Goal: Information Seeking & Learning: Learn about a topic

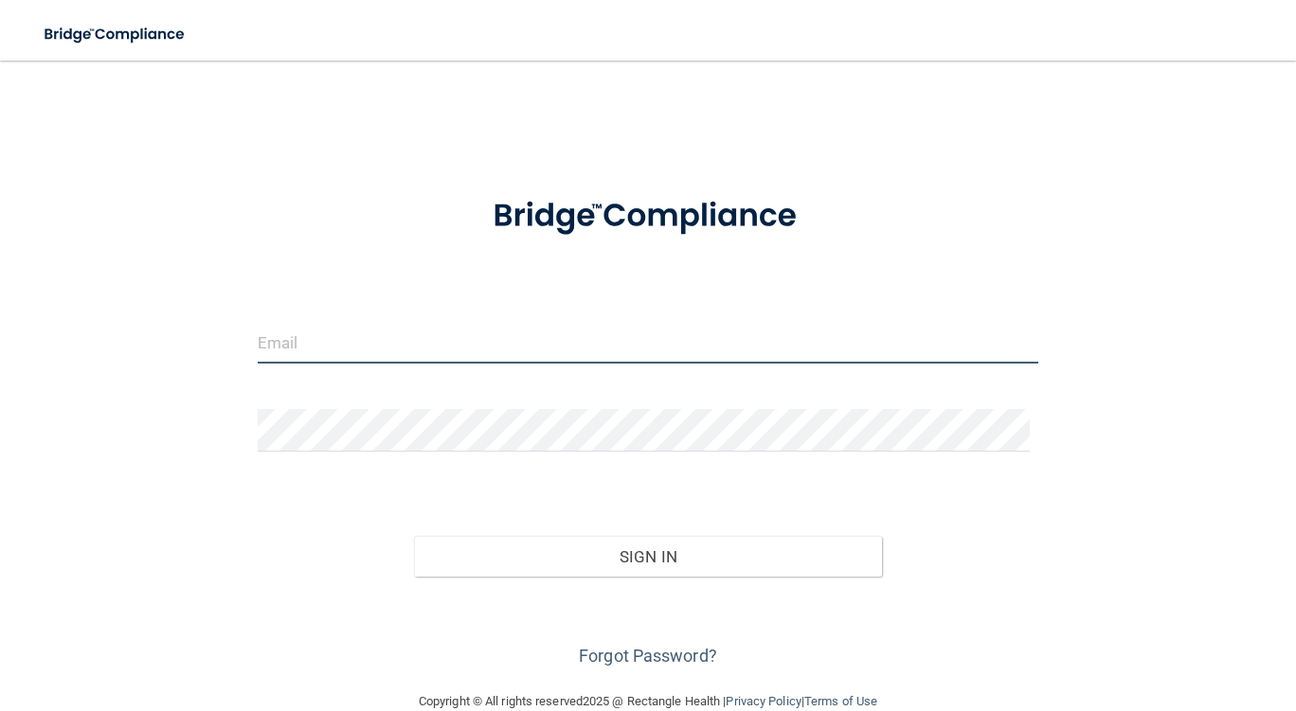
click at [323, 344] on input "email" at bounding box center [648, 342] width 780 height 43
type input "[EMAIL_ADDRESS][DOMAIN_NAME]"
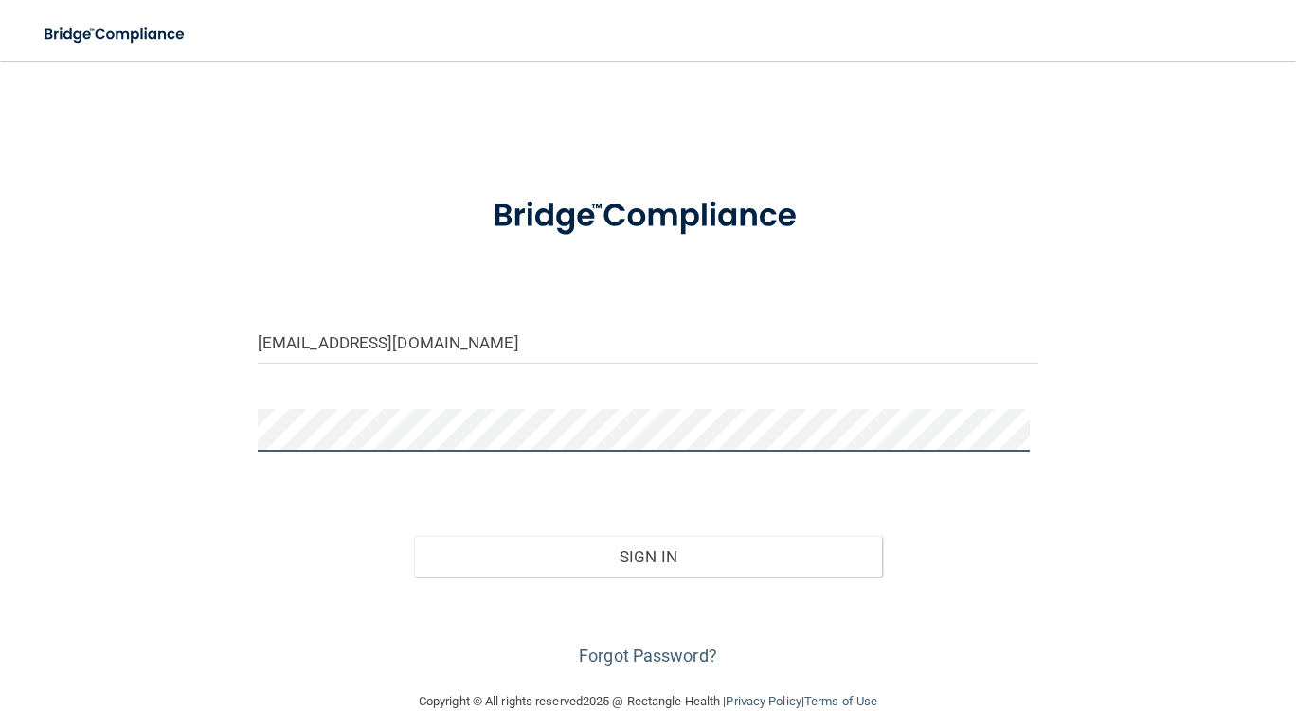
click at [414, 536] on button "Sign In" at bounding box center [648, 557] width 469 height 42
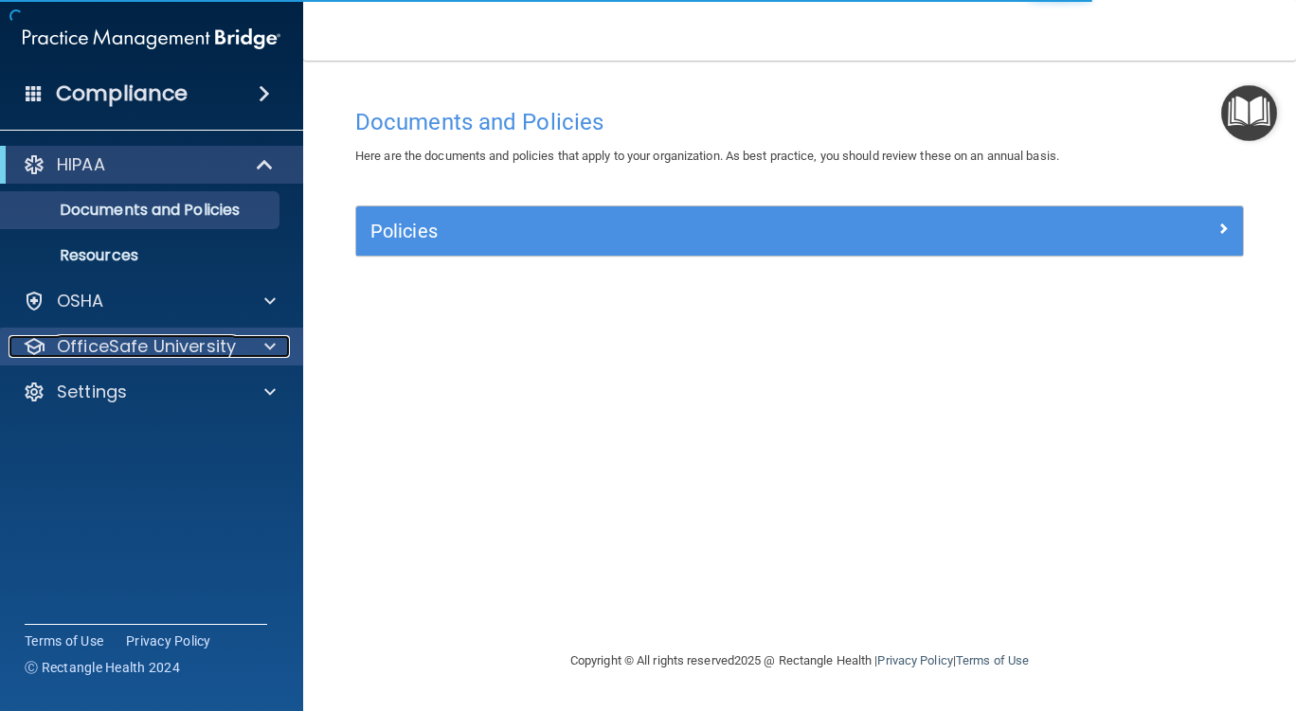
click at [205, 350] on p "OfficeSafe University" at bounding box center [146, 346] width 179 height 23
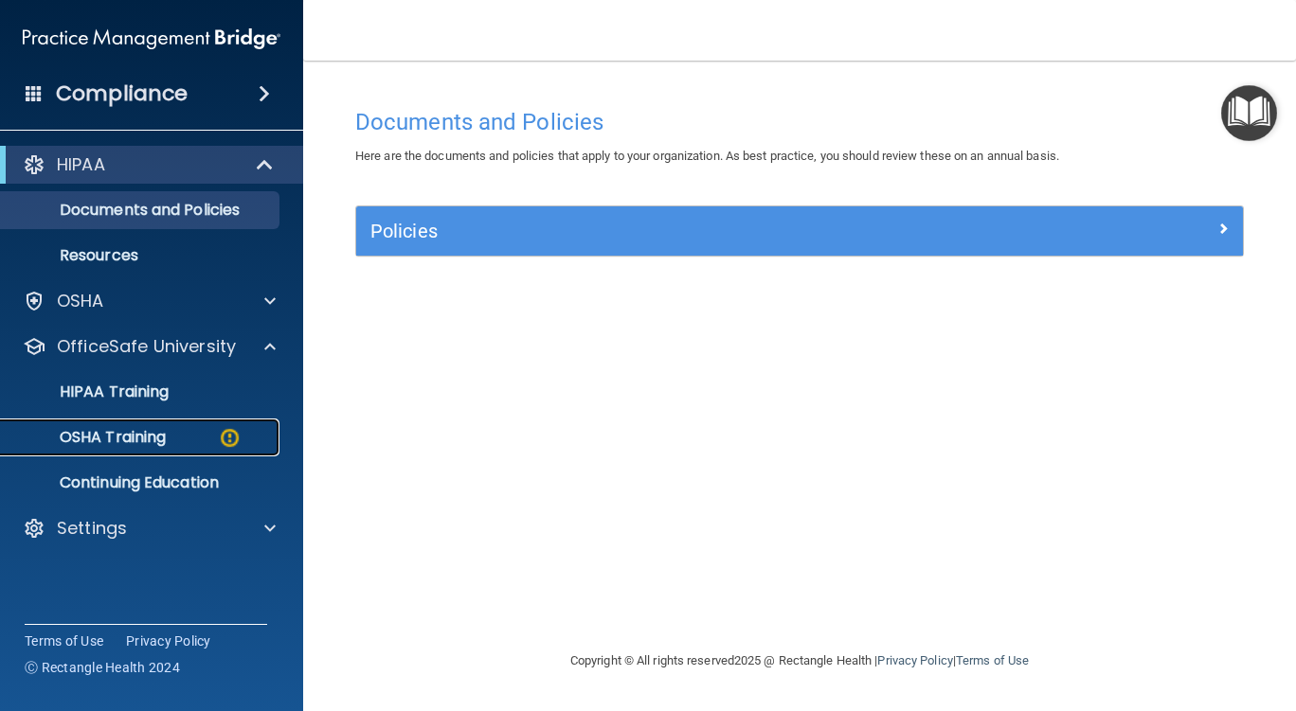
click at [190, 442] on div "OSHA Training" at bounding box center [141, 437] width 259 height 19
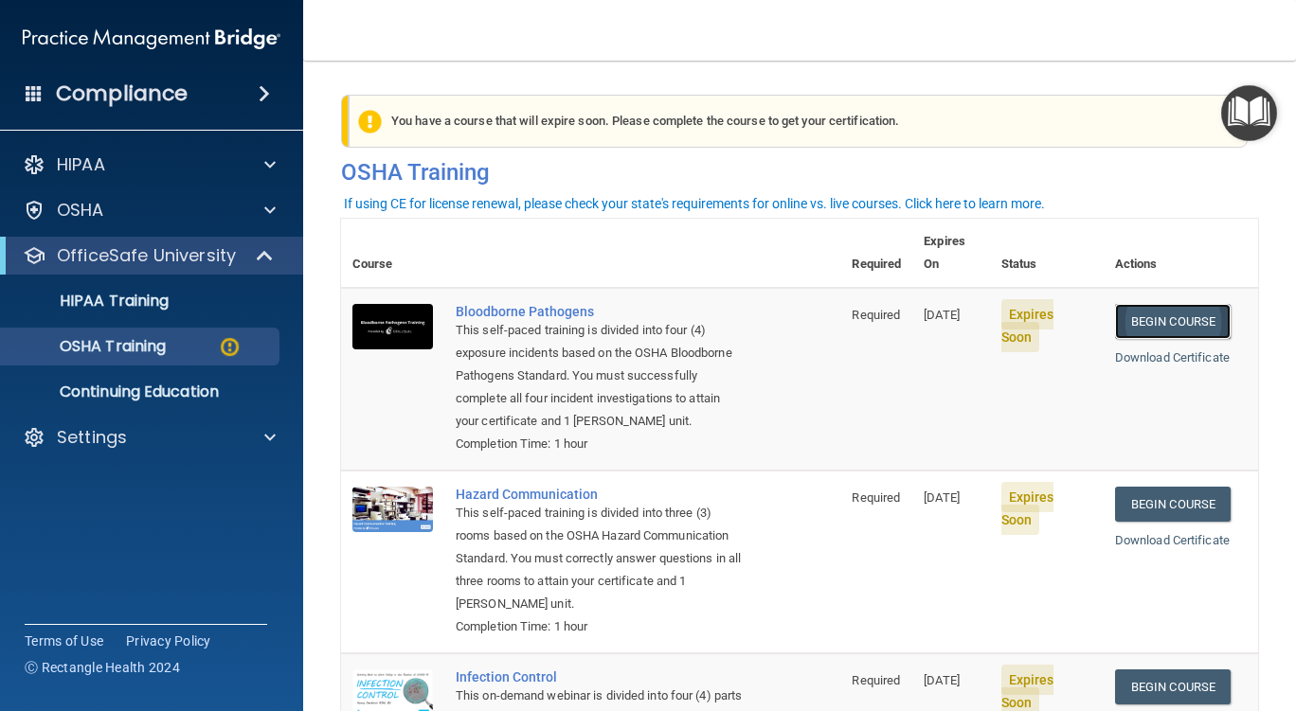
click at [1163, 304] on link "Begin Course" at bounding box center [1173, 321] width 116 height 35
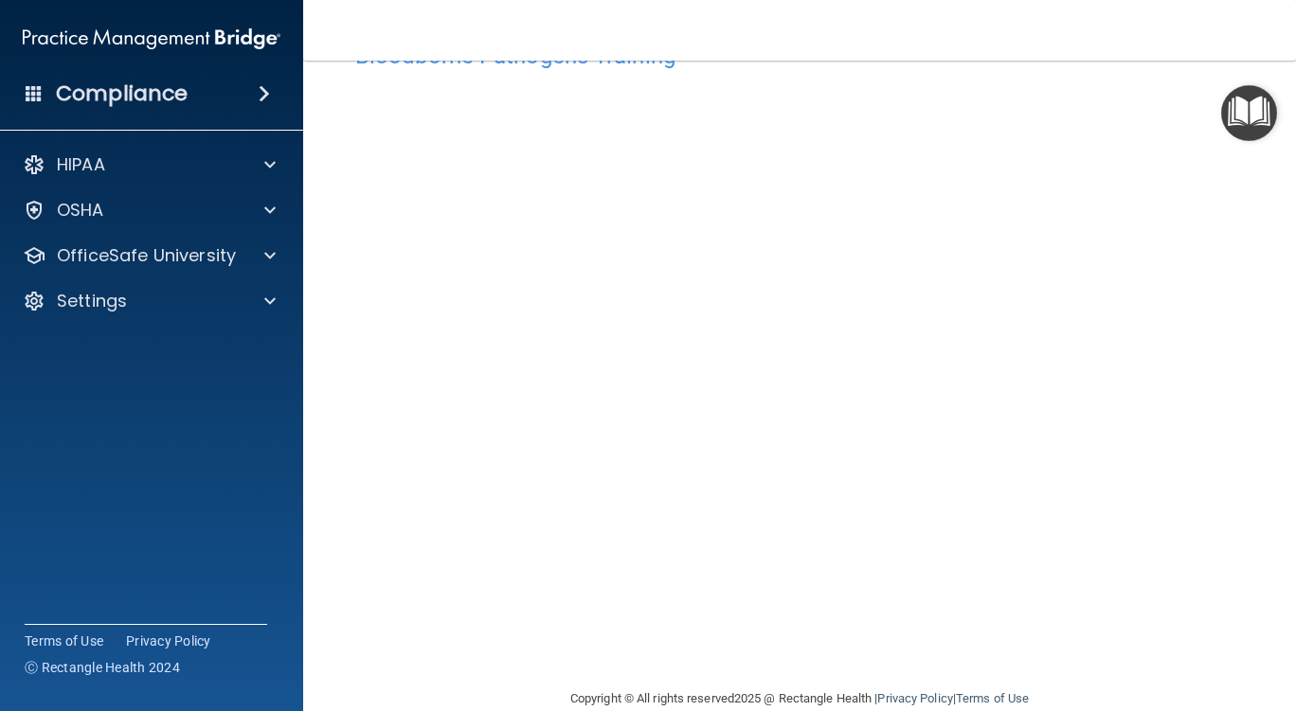
scroll to position [99, 0]
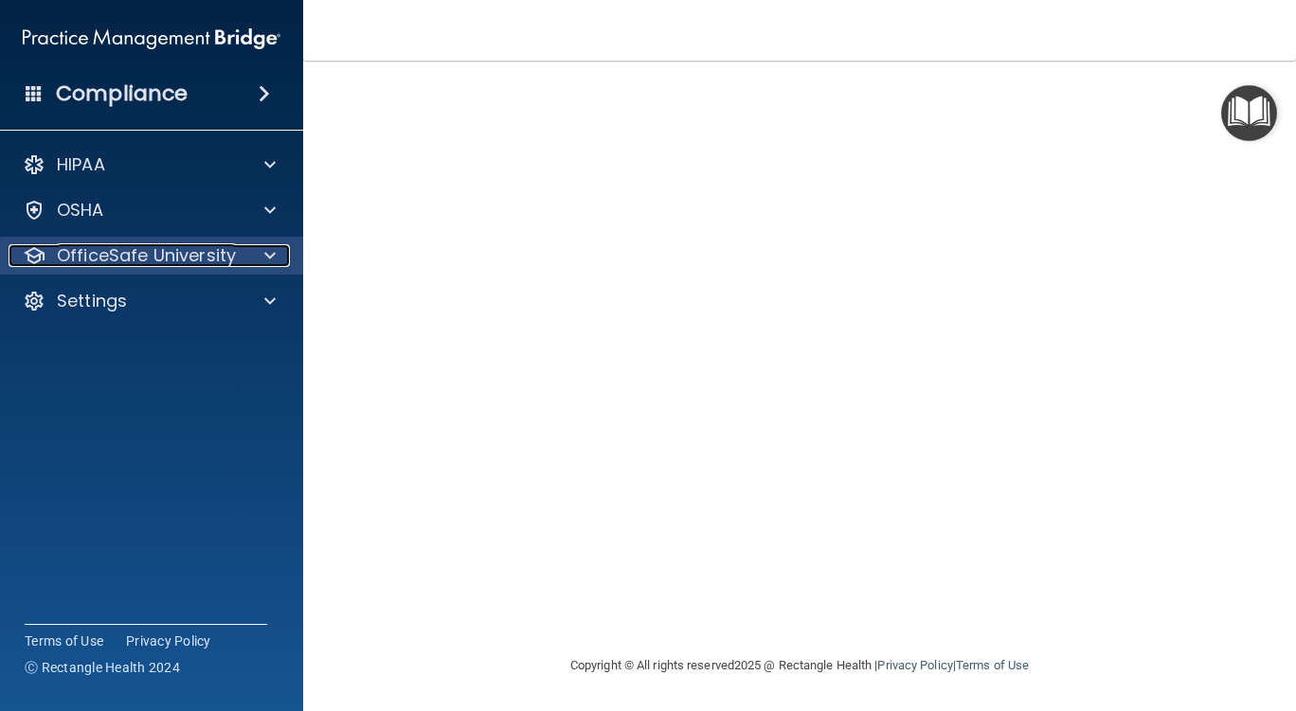
click at [268, 254] on span at bounding box center [269, 255] width 11 height 23
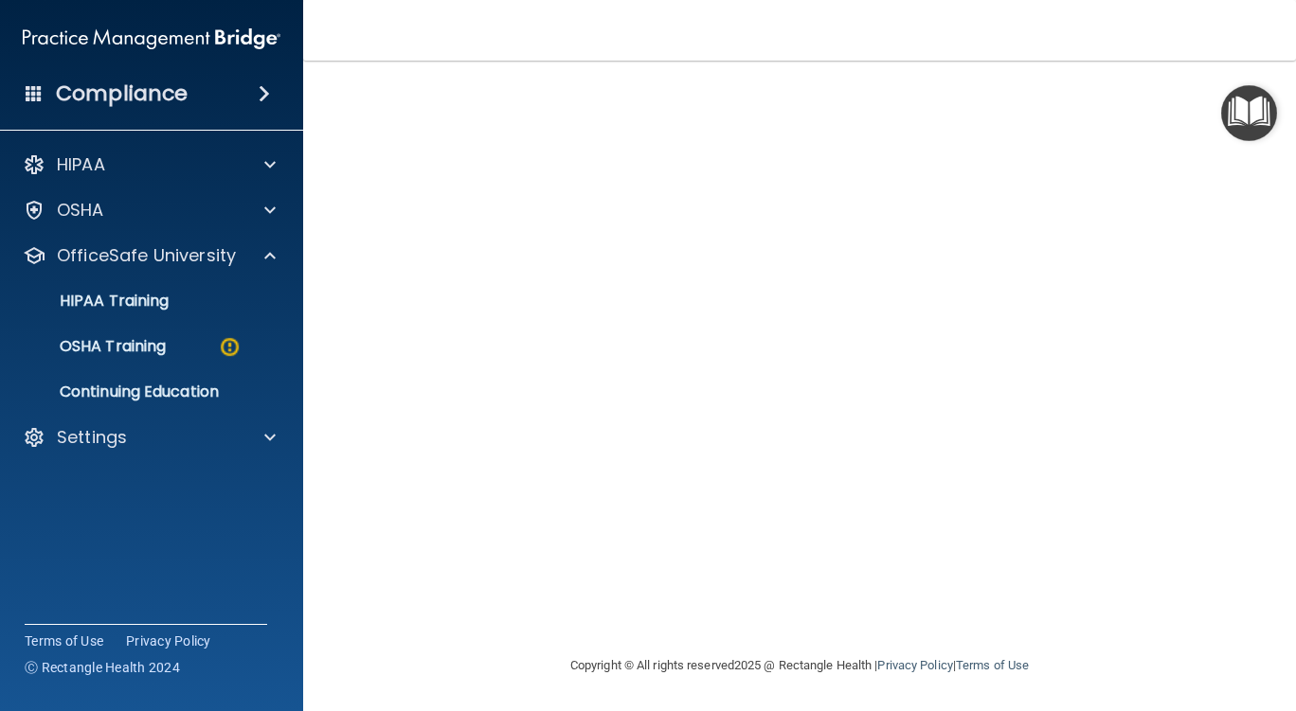
scroll to position [0, 0]
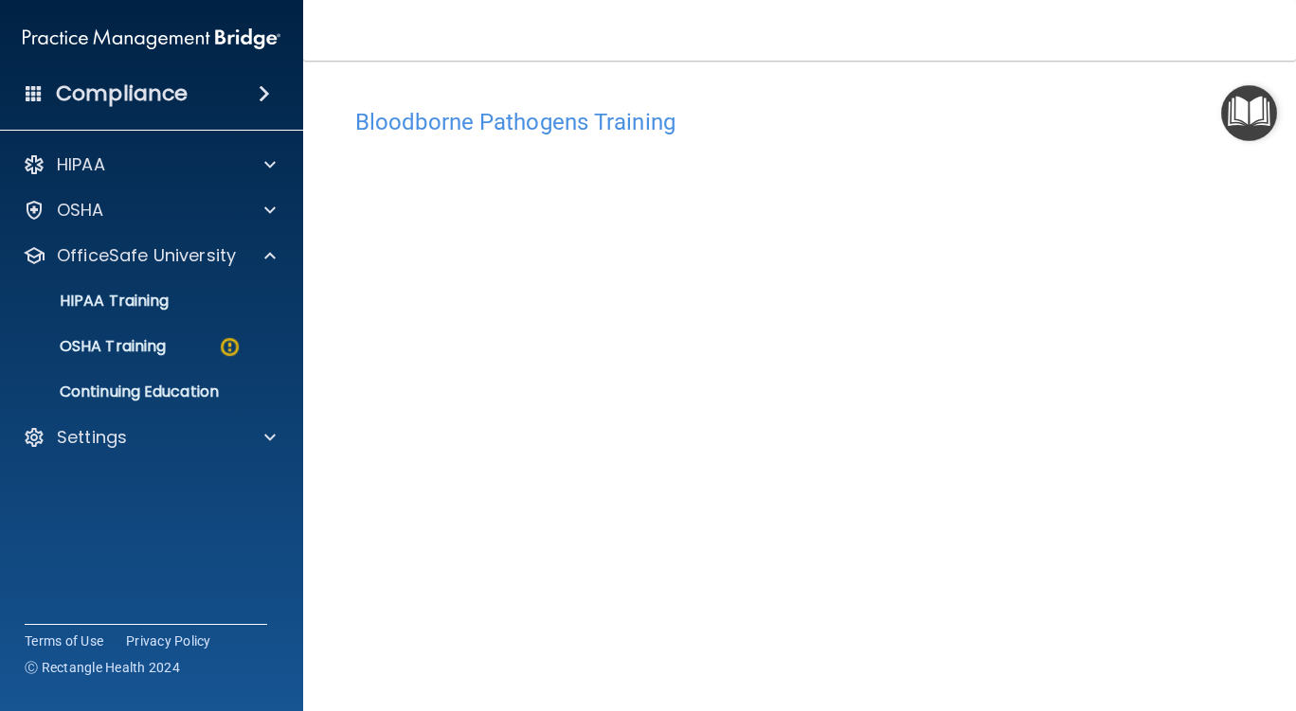
drag, startPoint x: 72, startPoint y: 24, endPoint x: 81, endPoint y: 18, distance: 10.2
click at [73, 23] on img at bounding box center [152, 39] width 258 height 38
click at [241, 620] on div "Compliance HIPAA Documents and Policies Report an Incident Business Associates …" at bounding box center [151, 355] width 303 height 711
click at [240, 629] on div "Terms of Use Privacy Policy Ⓒ Rectangle Health 2024" at bounding box center [146, 654] width 242 height 60
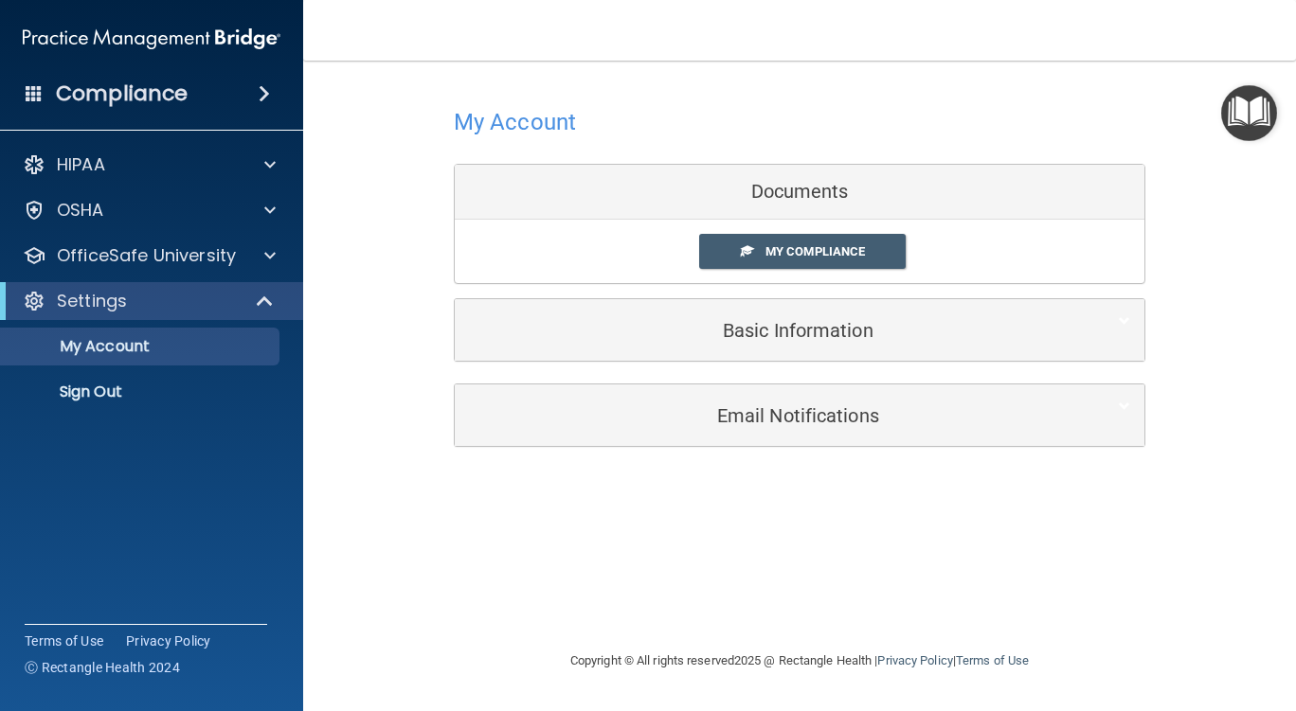
click at [801, 188] on div "Documents" at bounding box center [800, 192] width 690 height 55
click at [802, 251] on span "My Compliance" at bounding box center [814, 251] width 99 height 14
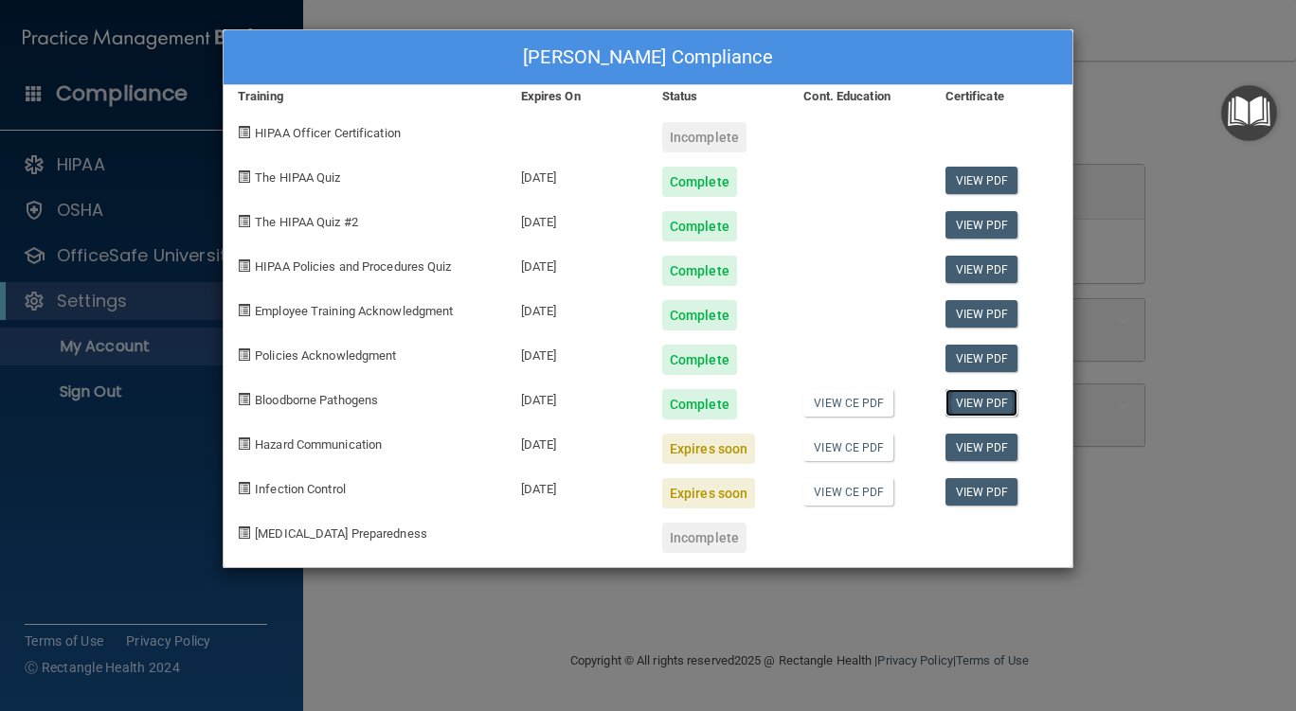
click at [986, 406] on link "View PDF" at bounding box center [981, 402] width 73 height 27
click at [1138, 93] on div "Michele Plasse-Collins's Compliance Training Expires On Status Cont. Education …" at bounding box center [648, 355] width 1296 height 711
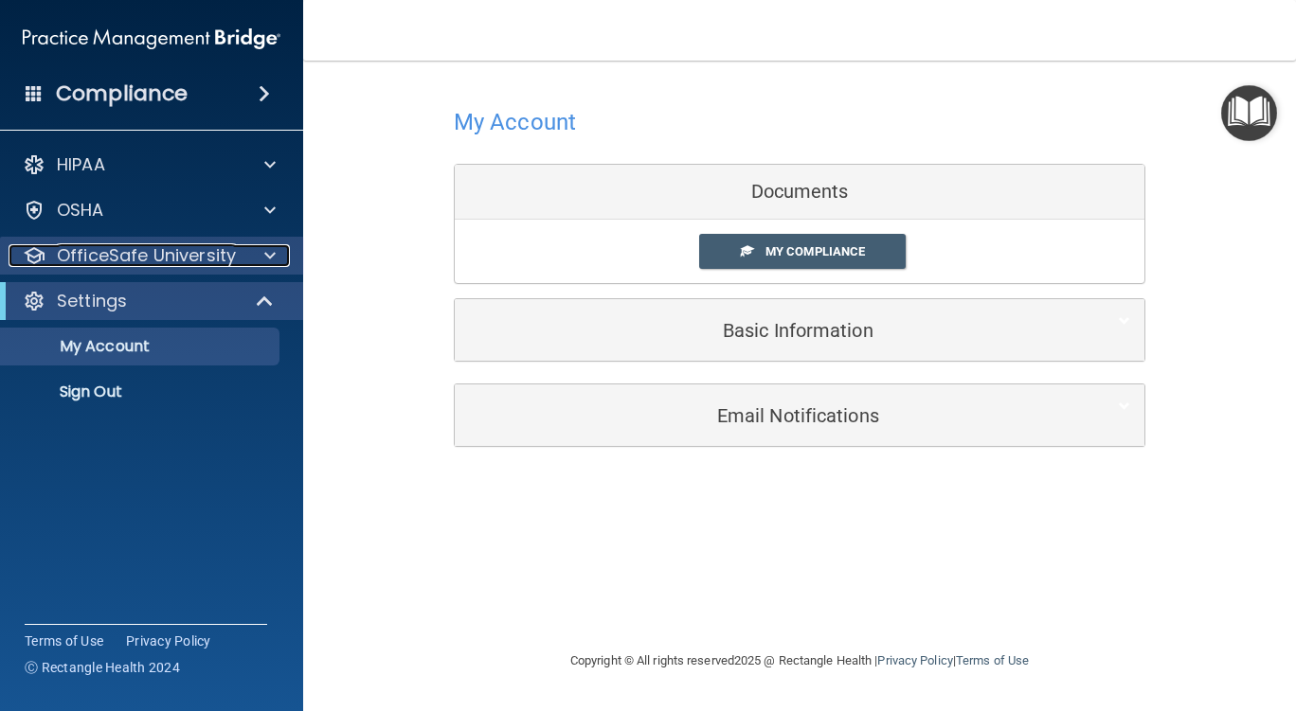
click at [176, 255] on p "OfficeSafe University" at bounding box center [146, 255] width 179 height 23
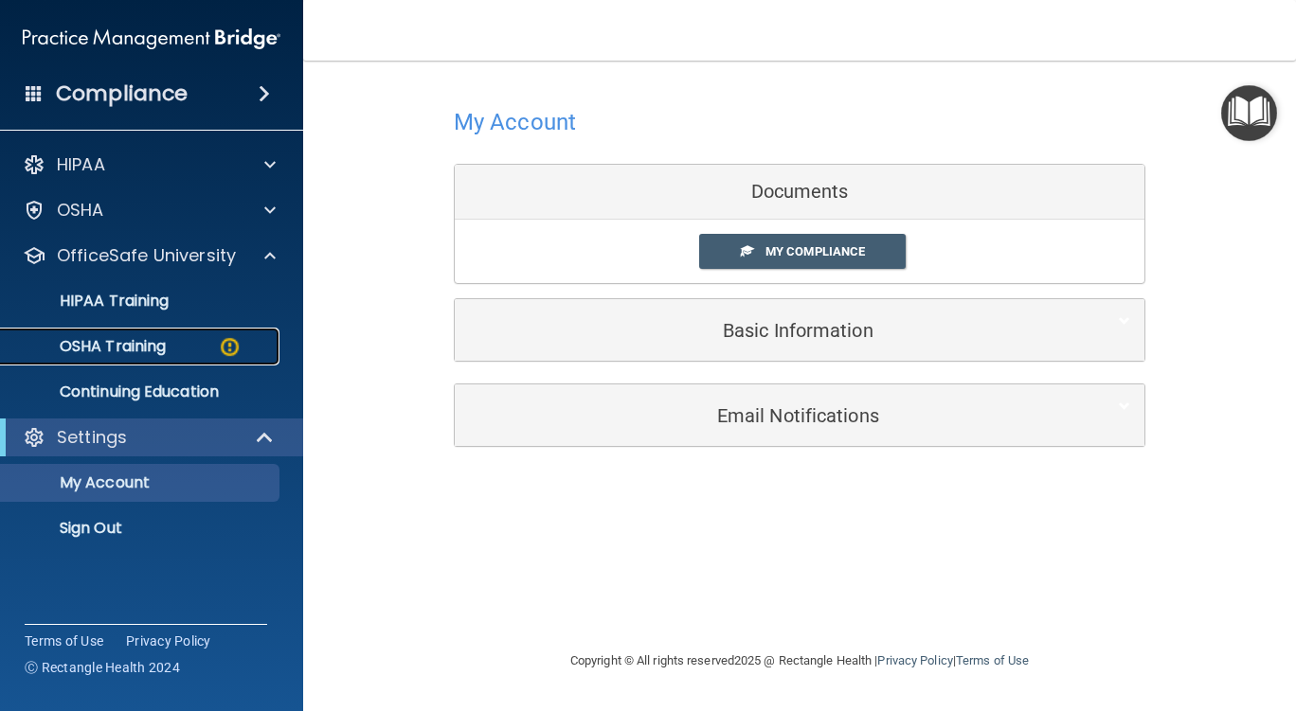
click at [185, 351] on div "OSHA Training" at bounding box center [141, 346] width 259 height 19
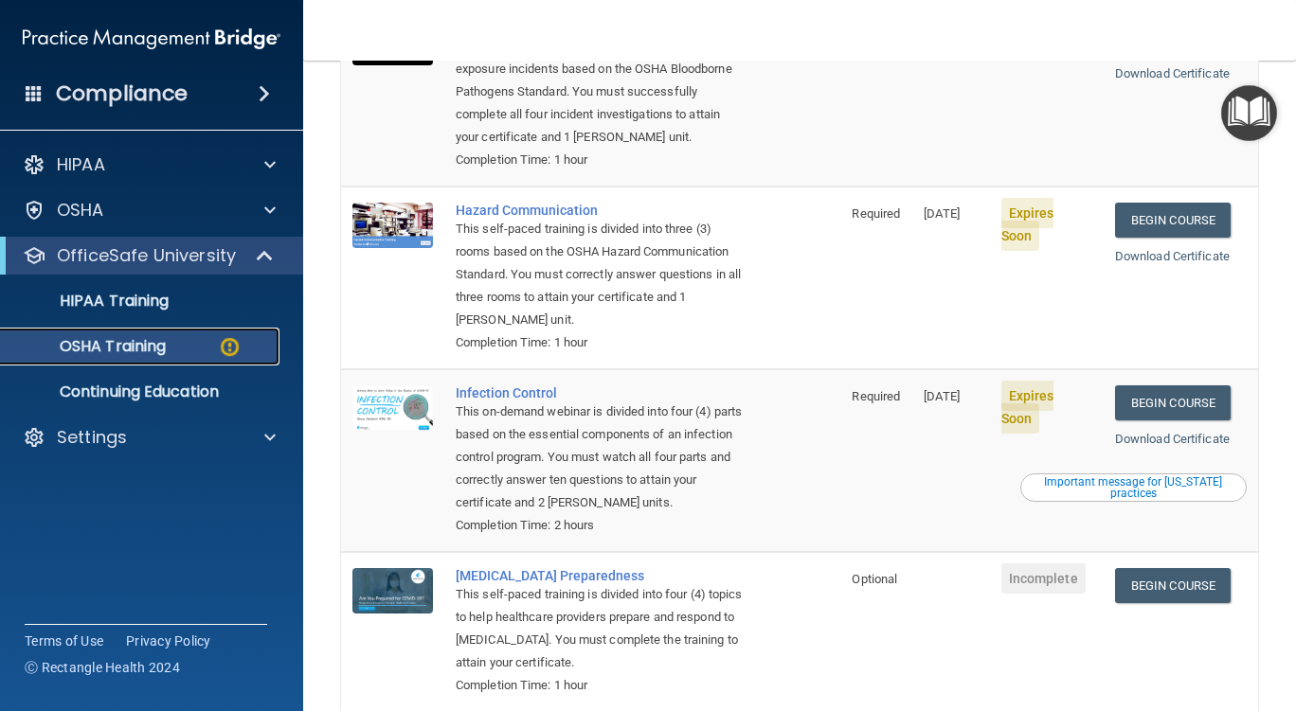
scroll to position [95, 0]
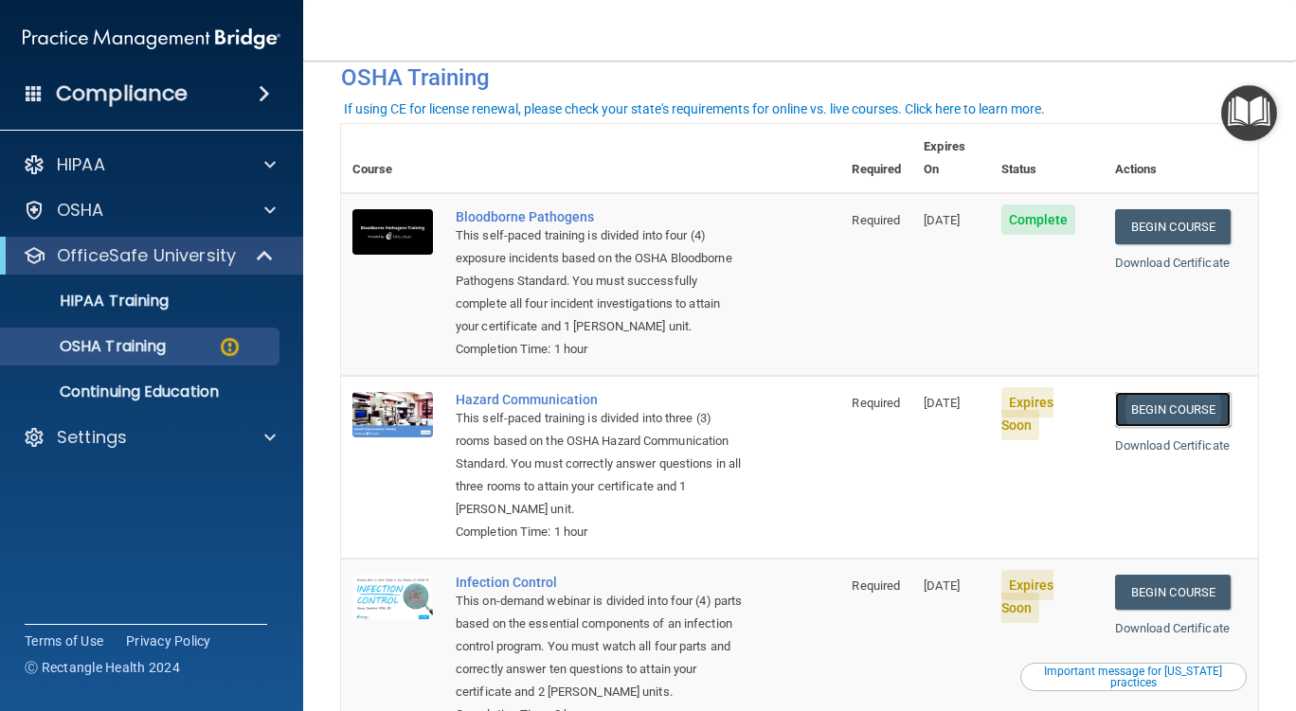
click at [1157, 409] on link "Begin Course" at bounding box center [1173, 409] width 116 height 35
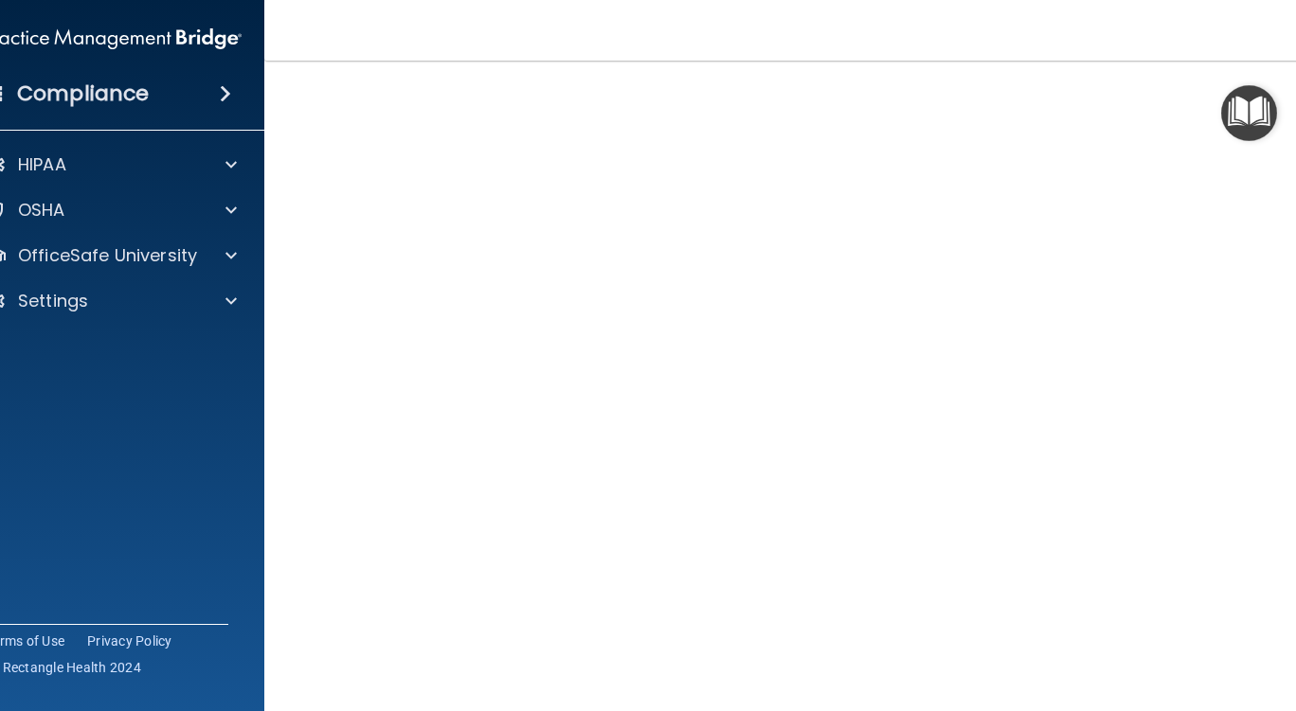
scroll to position [96, 0]
click at [1252, 109] on img "Open Resource Center" at bounding box center [1249, 113] width 56 height 56
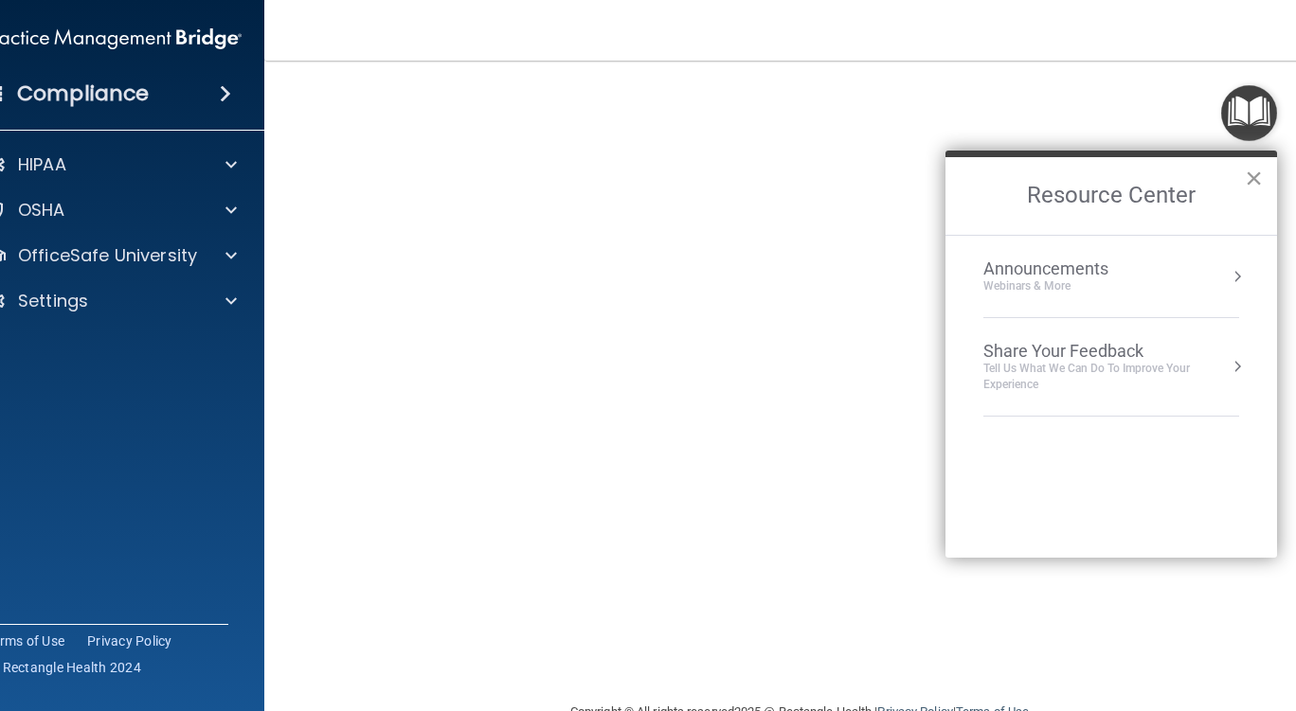
click at [1253, 172] on button "×" at bounding box center [1254, 178] width 18 height 30
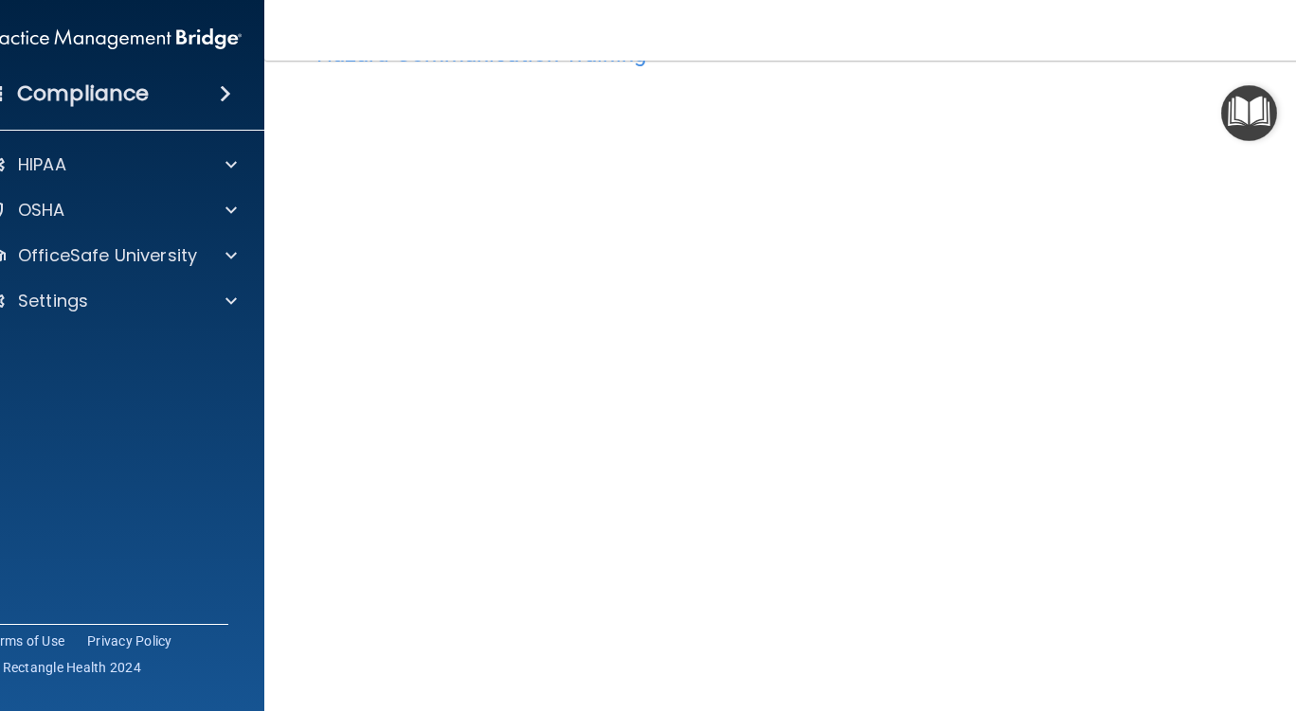
scroll to position [47, 0]
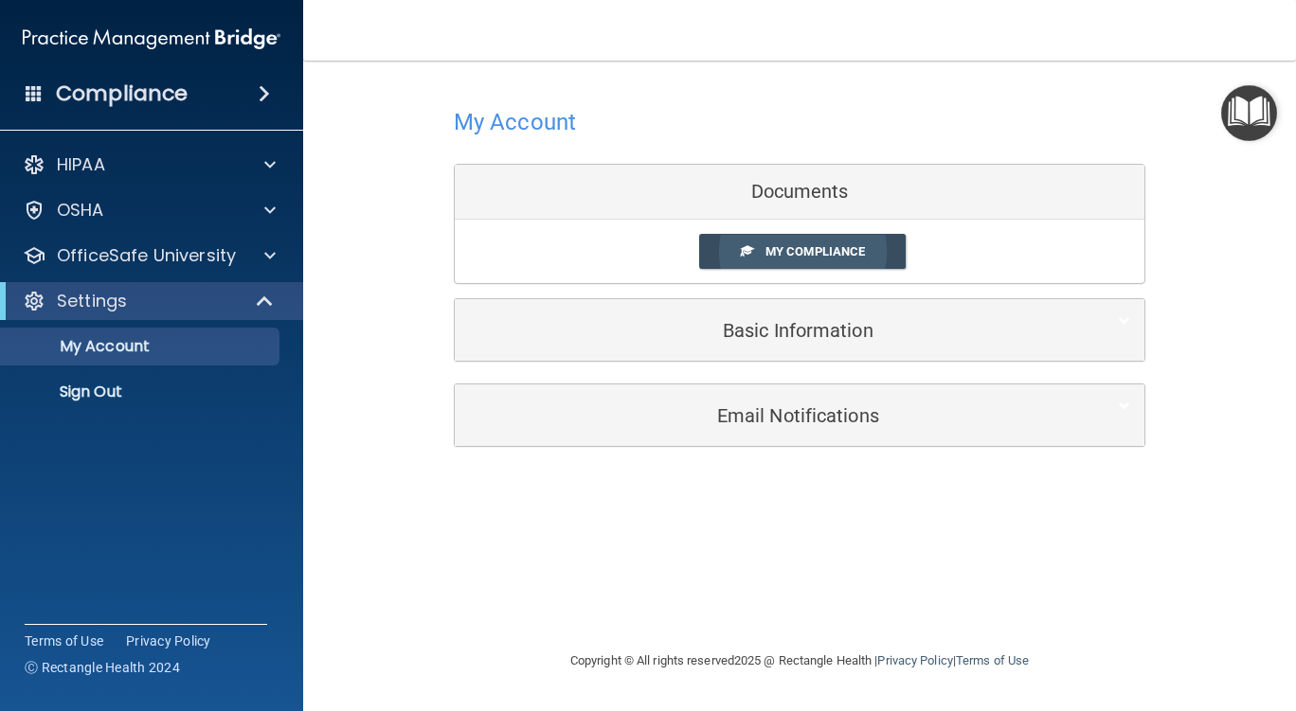
click at [791, 246] on span "My Compliance" at bounding box center [814, 251] width 99 height 14
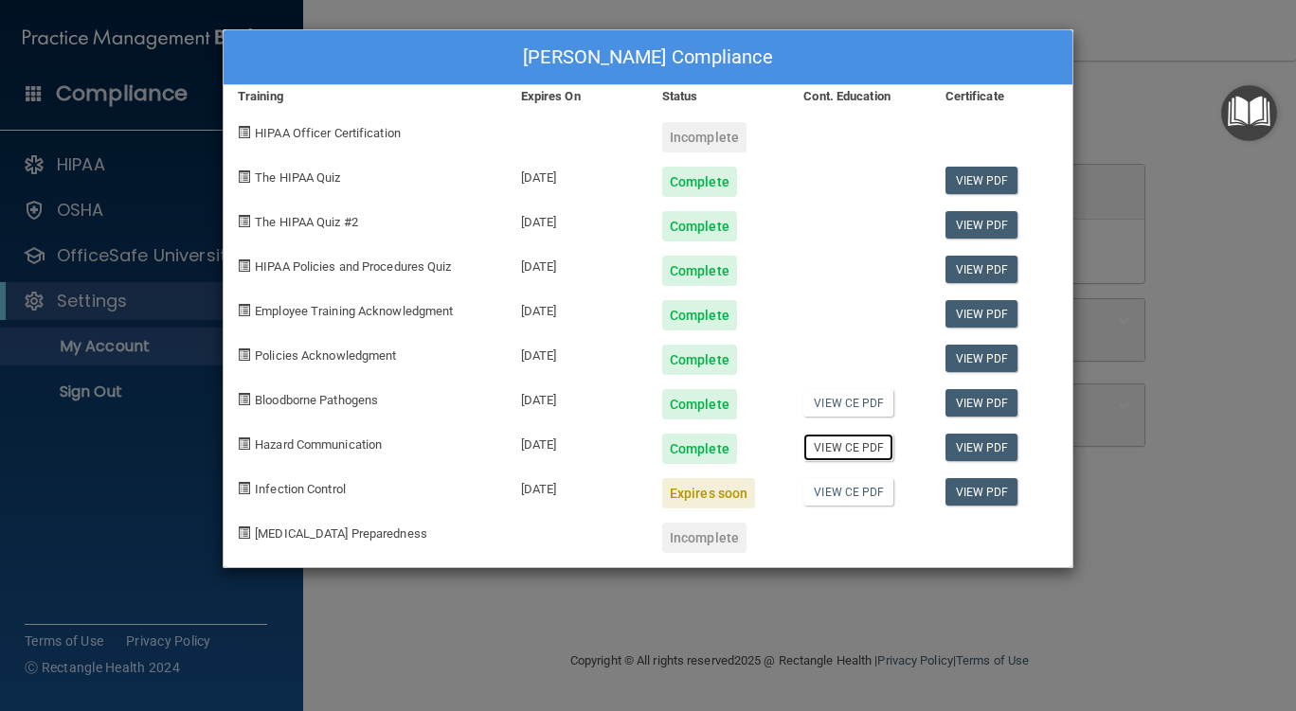
click at [865, 443] on link "View CE PDF" at bounding box center [848, 447] width 90 height 27
click at [1220, 405] on div "Michele Plasse-Collins's Compliance Training Expires On Status Cont. Education …" at bounding box center [648, 355] width 1296 height 711
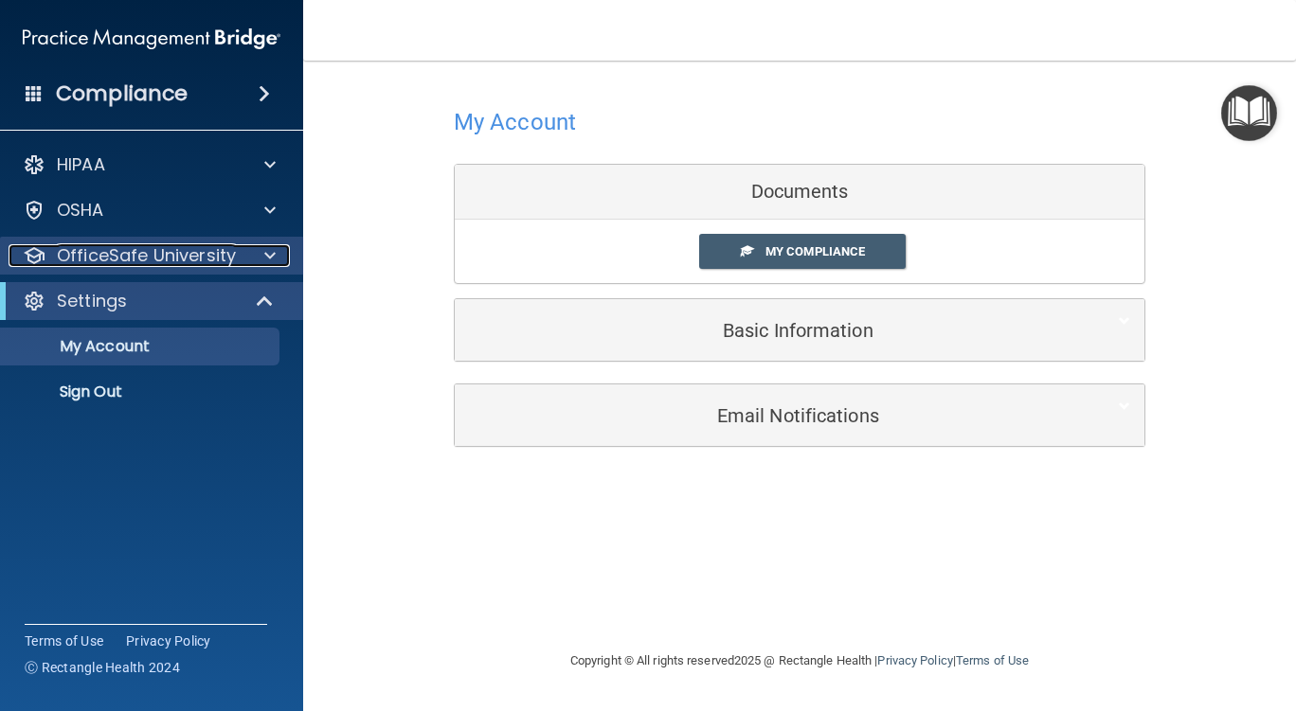
click at [138, 249] on p "OfficeSafe University" at bounding box center [146, 255] width 179 height 23
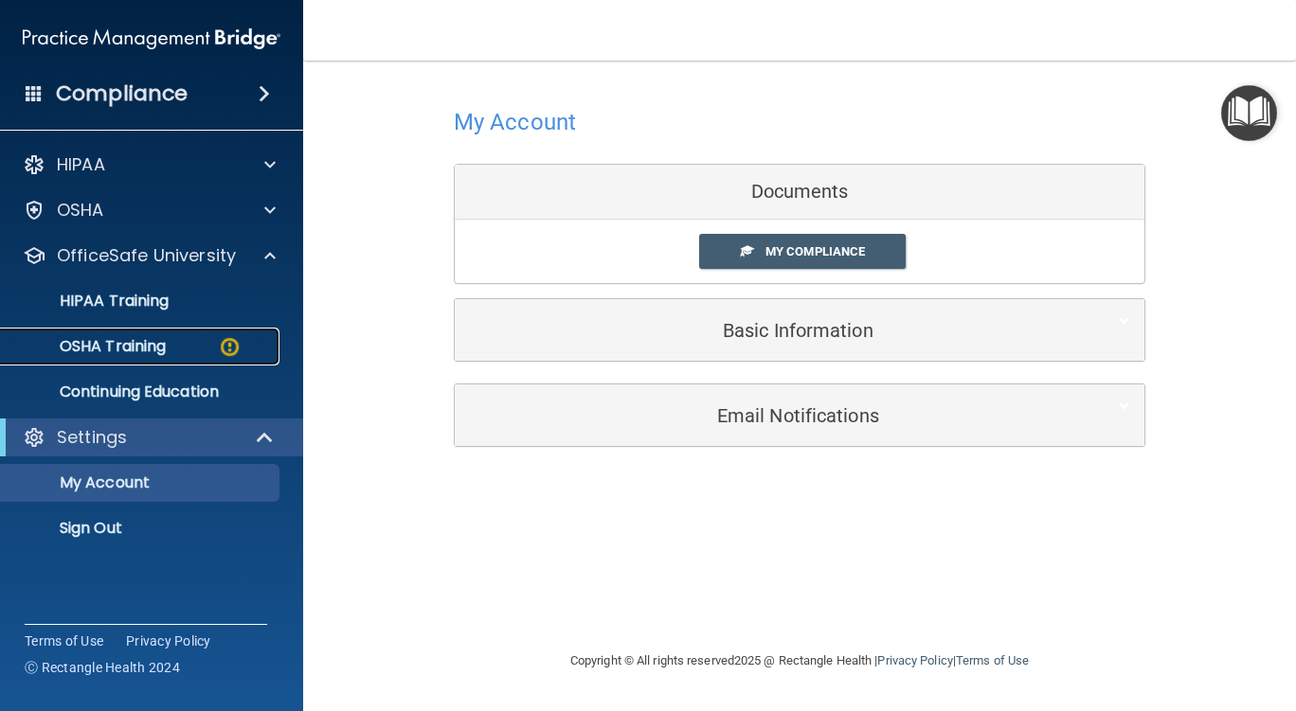
click at [215, 349] on div "OSHA Training" at bounding box center [141, 346] width 259 height 19
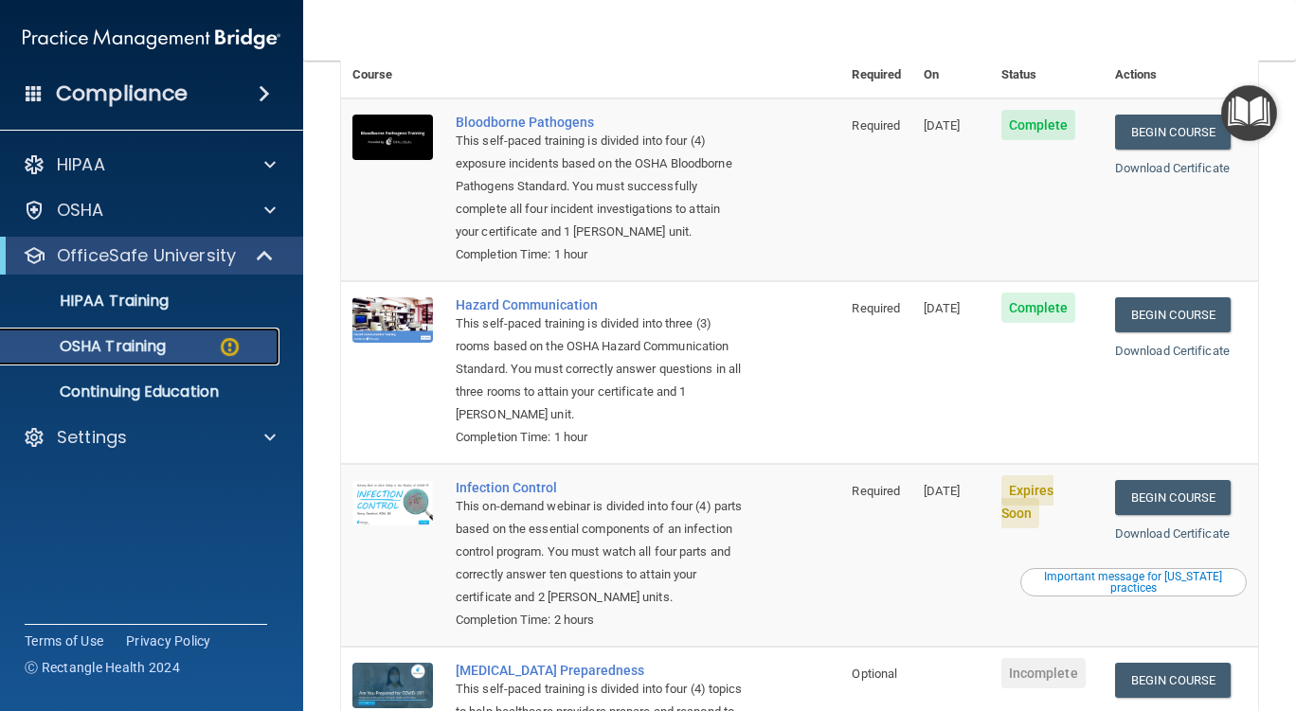
scroll to position [284, 0]
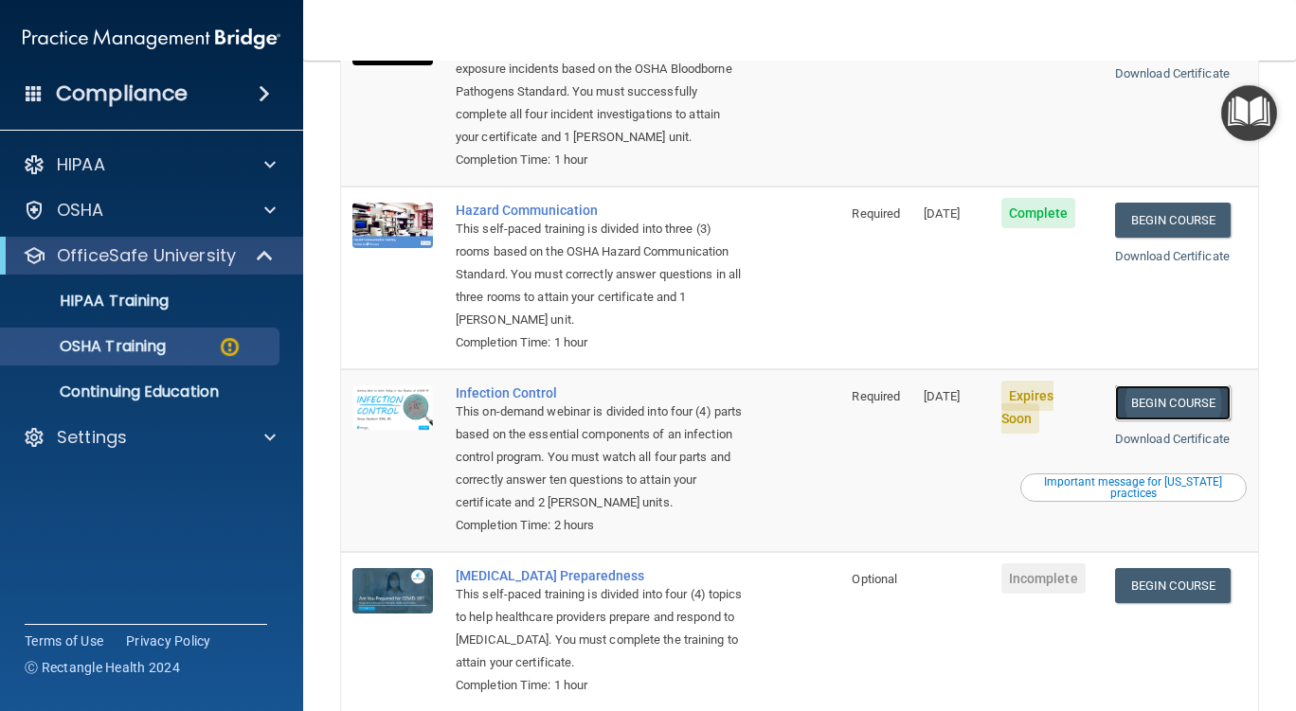
click at [1164, 404] on link "Begin Course" at bounding box center [1173, 403] width 116 height 35
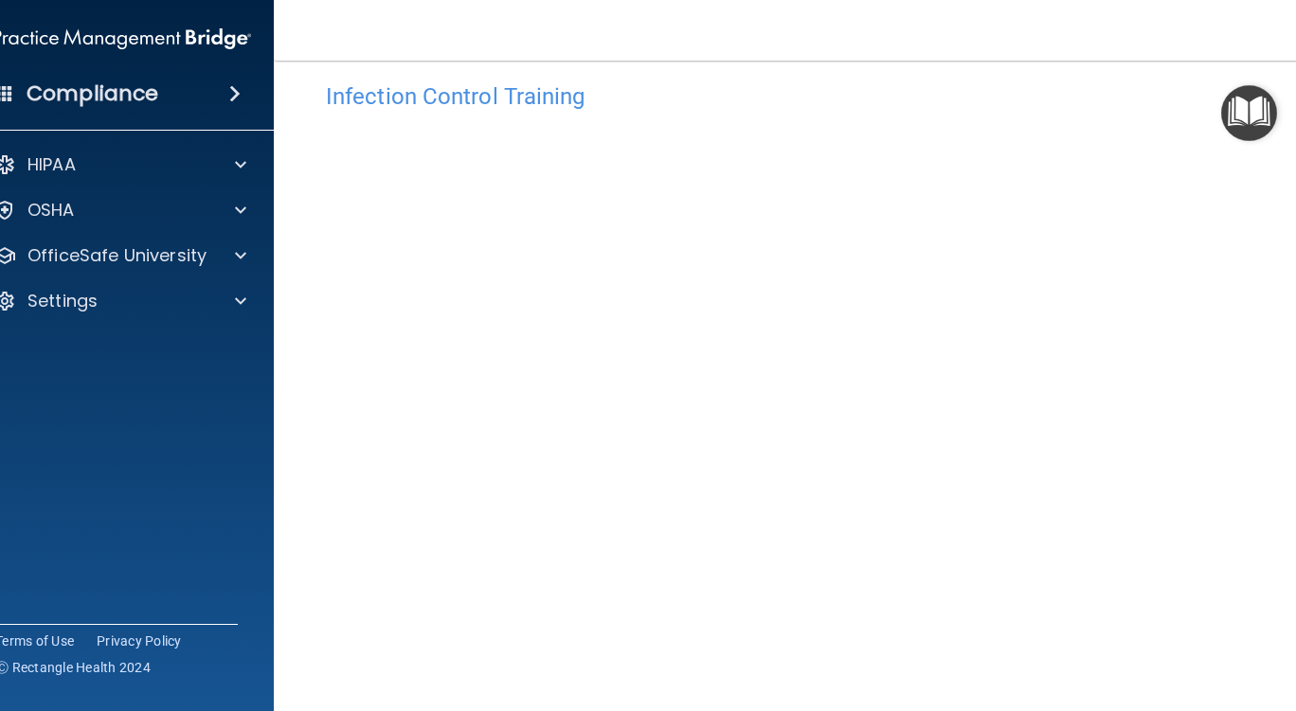
scroll to position [5, 0]
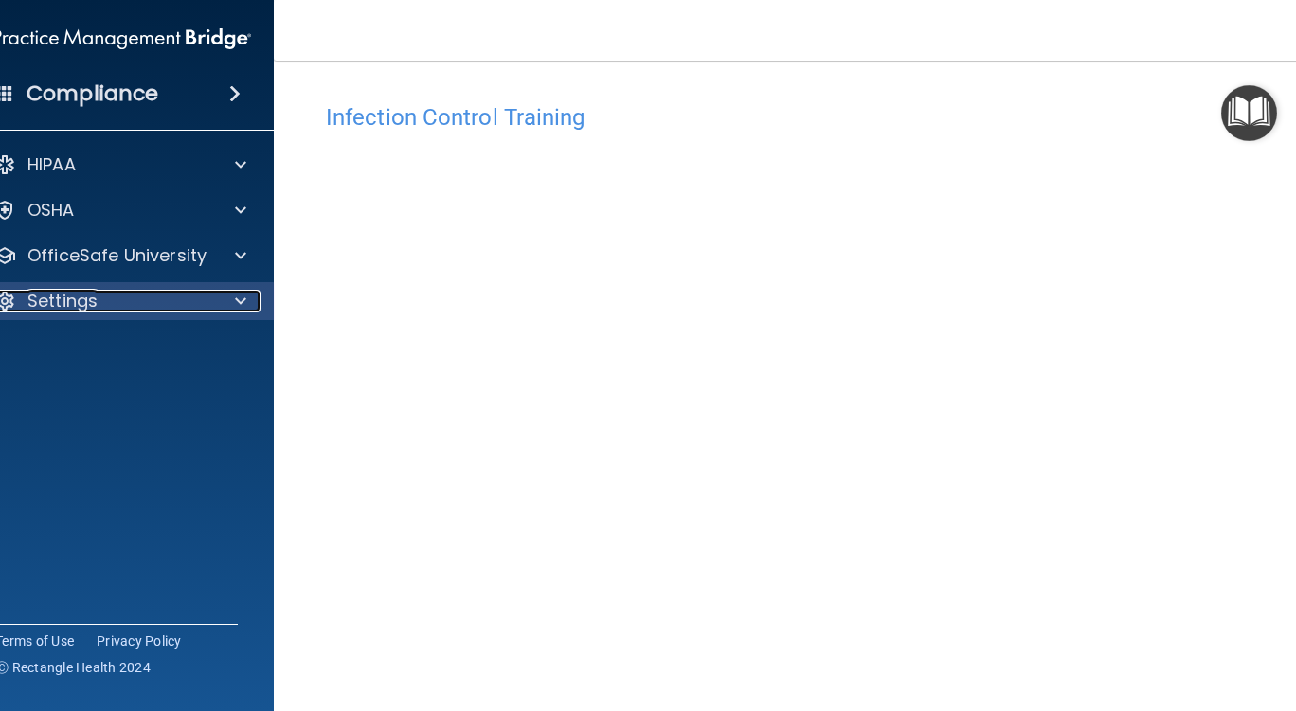
click at [235, 302] on span at bounding box center [240, 301] width 11 height 23
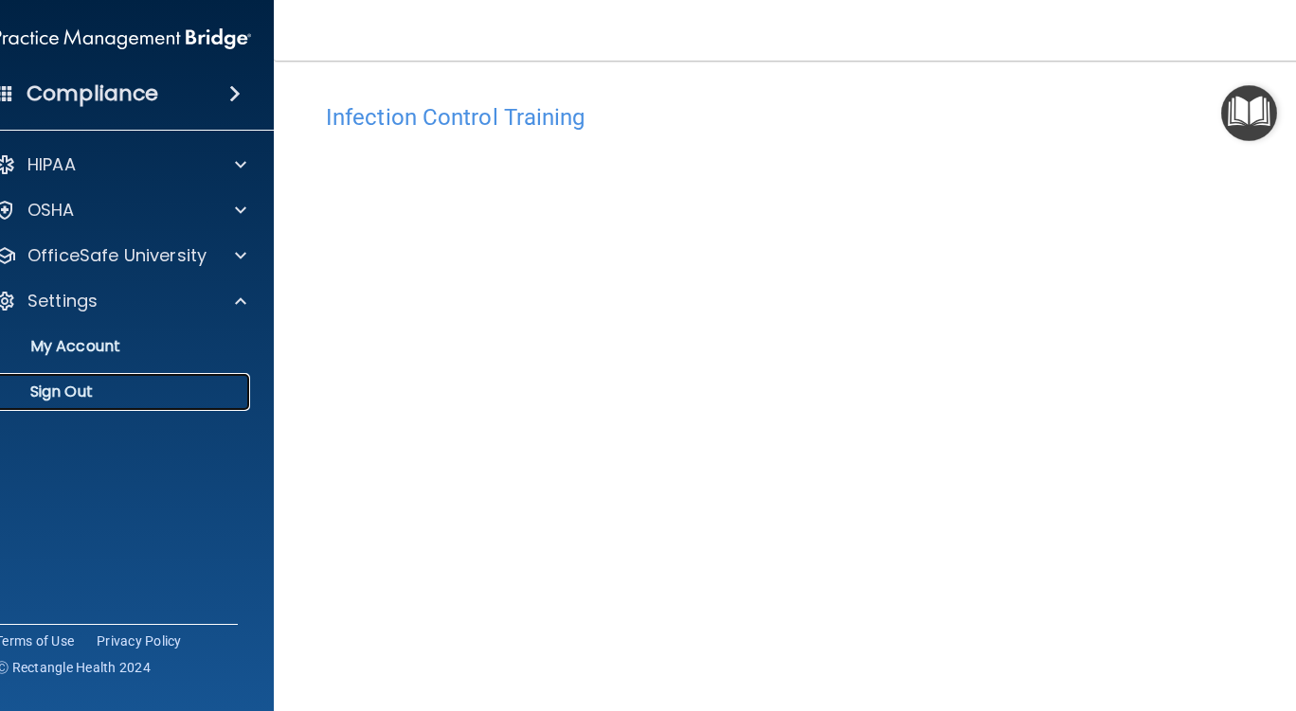
click at [63, 392] on p "Sign Out" at bounding box center [112, 392] width 259 height 19
